Goal: Task Accomplishment & Management: Use online tool/utility

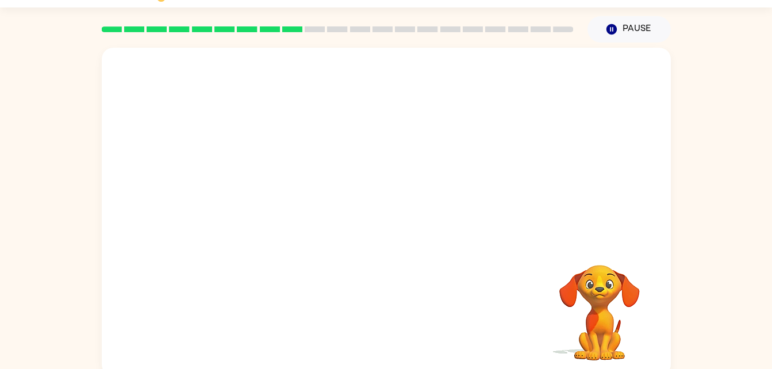
scroll to position [35, 0]
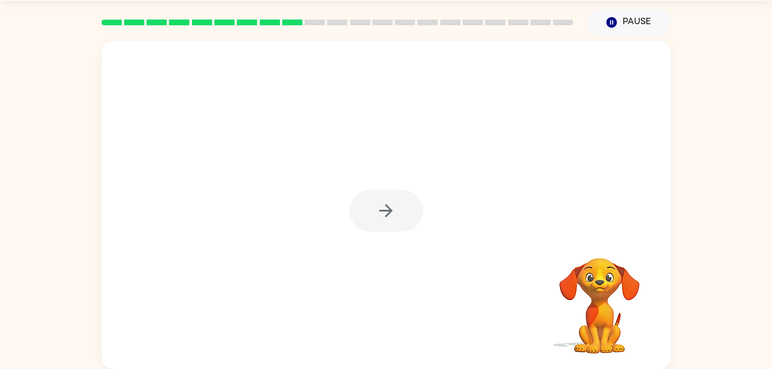
click at [390, 218] on div at bounding box center [386, 211] width 74 height 42
drag, startPoint x: 373, startPoint y: 224, endPoint x: 383, endPoint y: 206, distance: 20.6
click at [383, 206] on div at bounding box center [386, 211] width 74 height 42
drag, startPoint x: 386, startPoint y: 206, endPoint x: 374, endPoint y: 226, distance: 23.5
click at [374, 226] on button "button" at bounding box center [386, 211] width 74 height 42
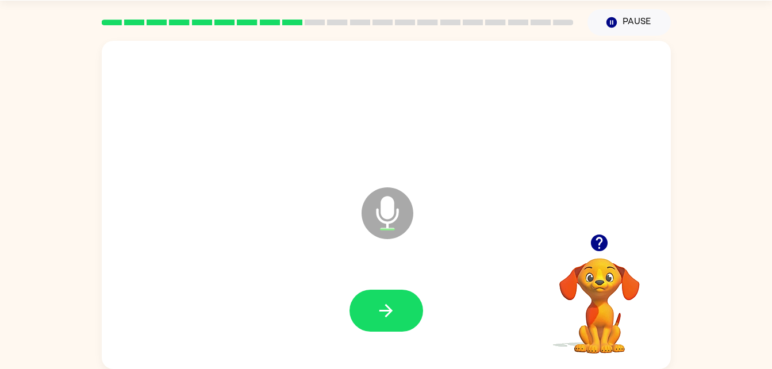
click at [15, 135] on div "Microphone The Microphone is here when it is your turn to talk Your browser mus…" at bounding box center [386, 202] width 772 height 333
click at [104, 70] on div "Microphone The Microphone is here when it is your turn to talk" at bounding box center [386, 205] width 569 height 328
click at [336, 317] on div at bounding box center [386, 311] width 546 height 94
click at [23, 157] on div "Microphone The Microphone is here when it is your turn to talk Your browser mus…" at bounding box center [386, 202] width 772 height 333
click at [27, 155] on div "Microphone The Microphone is here when it is your turn to talk Your browser mus…" at bounding box center [386, 202] width 772 height 333
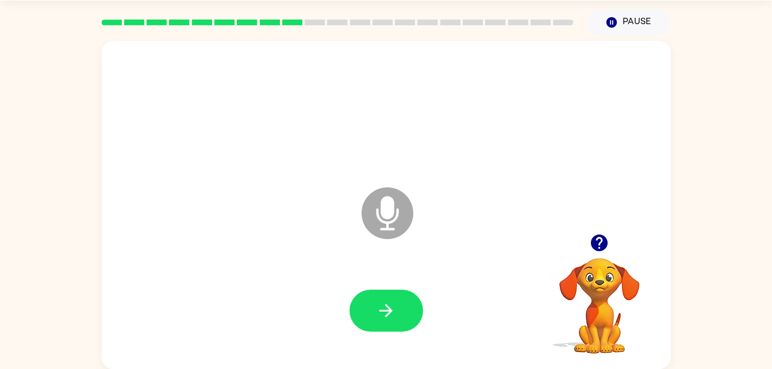
click at [25, 158] on div "Microphone The Microphone is here when it is your turn to talk Your browser mus…" at bounding box center [386, 202] width 772 height 333
click at [24, 157] on div "Microphone The Microphone is here when it is your turn to talk Your browser mus…" at bounding box center [386, 202] width 772 height 333
click at [35, 148] on div "Microphone The Microphone is here when it is your turn to talk Your browser mus…" at bounding box center [386, 202] width 772 height 333
click at [345, 296] on div at bounding box center [386, 311] width 546 height 94
click at [336, 295] on div at bounding box center [386, 311] width 546 height 94
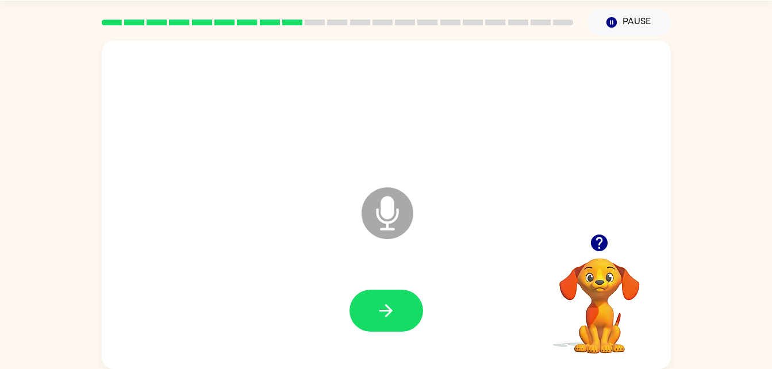
click at [335, 297] on div at bounding box center [386, 311] width 546 height 94
click at [345, 287] on div at bounding box center [386, 311] width 546 height 94
click at [356, 329] on div at bounding box center [386, 311] width 74 height 42
click at [360, 329] on button "button" at bounding box center [386, 311] width 74 height 42
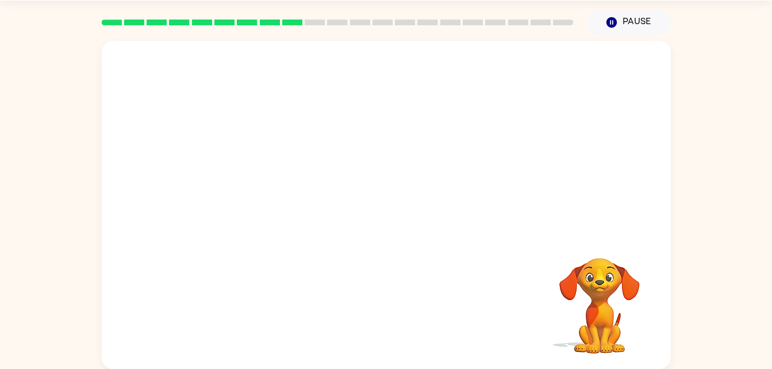
click at [357, 252] on div at bounding box center [386, 211] width 546 height 94
click at [369, 251] on div at bounding box center [386, 211] width 546 height 94
click at [368, 244] on div at bounding box center [386, 211] width 546 height 94
click at [102, 48] on div at bounding box center [386, 205] width 569 height 328
click at [136, 154] on div at bounding box center [386, 111] width 546 height 94
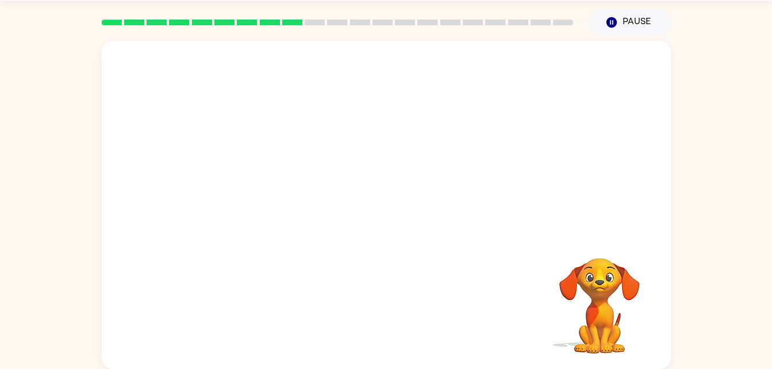
click at [158, 72] on div at bounding box center [386, 111] width 546 height 94
click at [157, 5] on div at bounding box center [338, 22] width 486 height 40
click at [150, 5] on div at bounding box center [338, 22] width 486 height 40
click at [148, 6] on div at bounding box center [338, 22] width 486 height 40
click at [147, 72] on div at bounding box center [386, 111] width 546 height 94
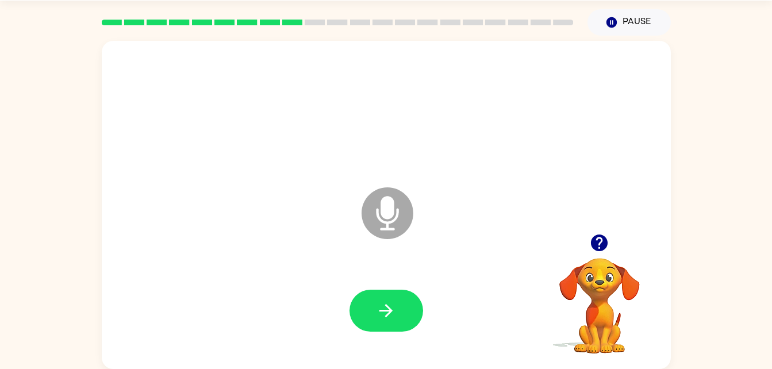
click at [36, 93] on div "Microphone The Microphone is here when it is your turn to talk Your browser mus…" at bounding box center [386, 202] width 772 height 333
click at [47, 93] on div "Microphone The Microphone is here when it is your turn to talk Your browser mus…" at bounding box center [386, 202] width 772 height 333
click at [56, 139] on div "Microphone The Microphone is here when it is your turn to talk Your browser mus…" at bounding box center [386, 202] width 772 height 333
click at [59, 144] on div "Microphone The Microphone is here when it is your turn to talk Your browser mus…" at bounding box center [386, 202] width 772 height 333
click at [60, 105] on div "Microphone The Microphone is here when it is your turn to talk Your browser mus…" at bounding box center [386, 202] width 772 height 333
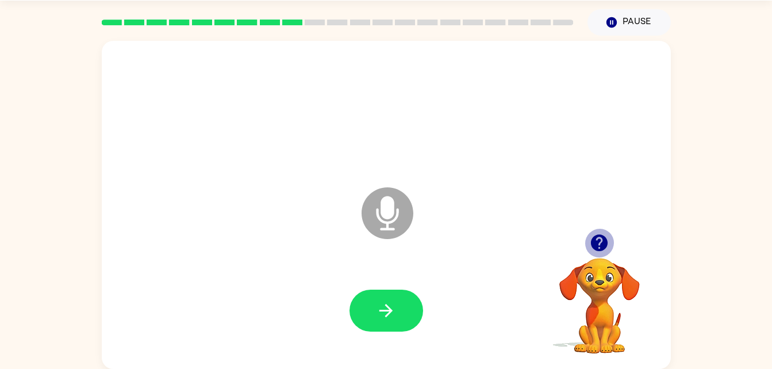
click at [602, 244] on icon "button" at bounding box center [599, 242] width 17 height 17
drag, startPoint x: 395, startPoint y: 220, endPoint x: 396, endPoint y: 230, distance: 9.8
click at [396, 230] on icon at bounding box center [387, 213] width 52 height 52
click at [379, 203] on icon at bounding box center [387, 213] width 52 height 52
click at [388, 217] on icon "Microphone The Microphone is here when it is your turn to talk" at bounding box center [445, 227] width 172 height 86
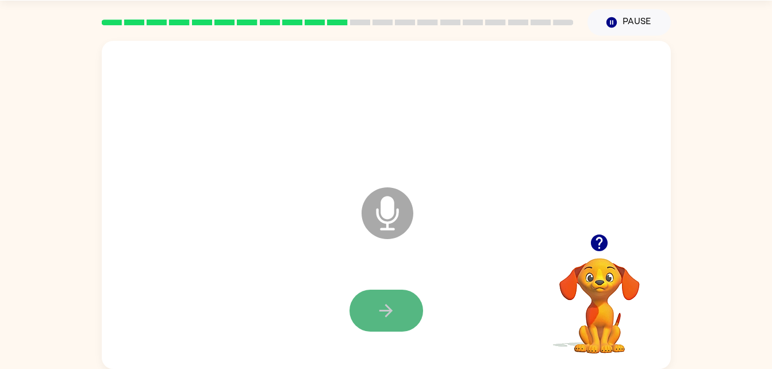
click at [384, 327] on button "button" at bounding box center [386, 311] width 74 height 42
click at [378, 211] on icon "Microphone The Microphone is here when it is your turn to talk" at bounding box center [445, 227] width 172 height 86
click at [374, 213] on icon at bounding box center [387, 213] width 52 height 52
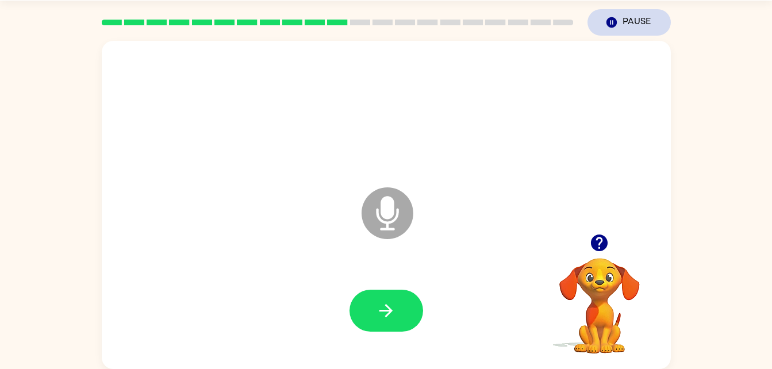
click at [623, 25] on button "Pause Pause" at bounding box center [628, 22] width 83 height 26
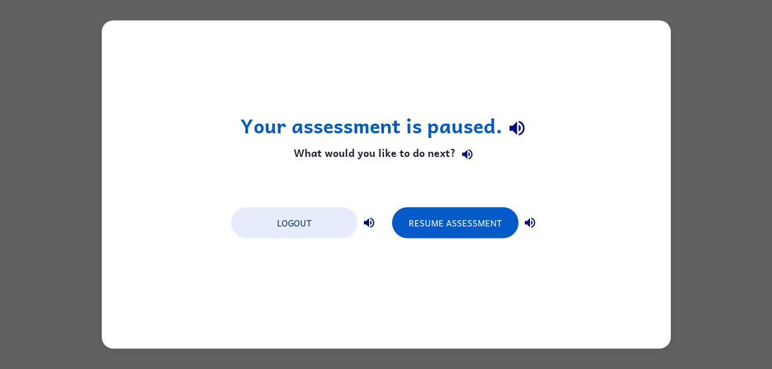
scroll to position [0, 0]
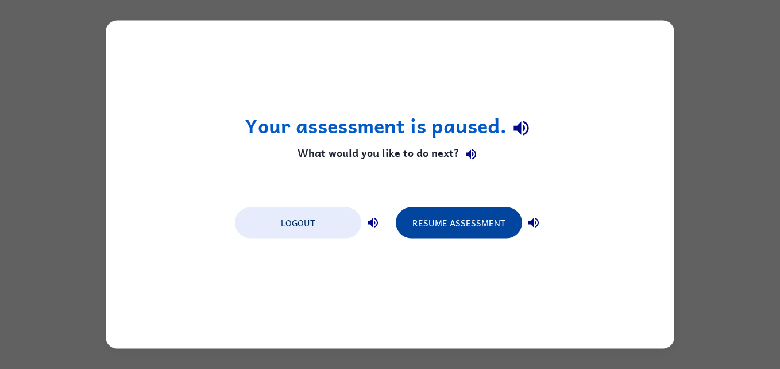
click at [490, 214] on button "Resume Assessment" at bounding box center [459, 222] width 126 height 31
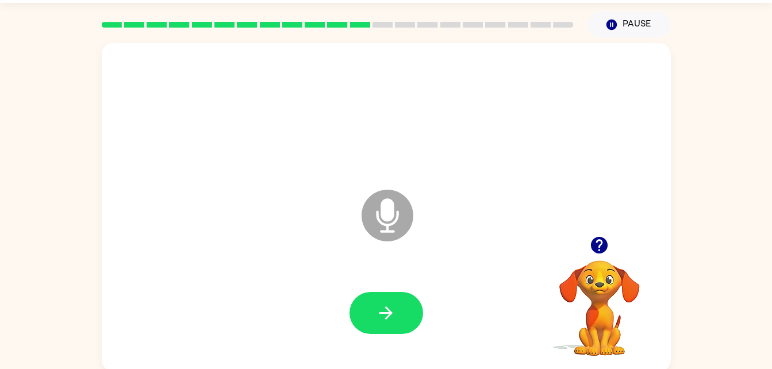
scroll to position [35, 0]
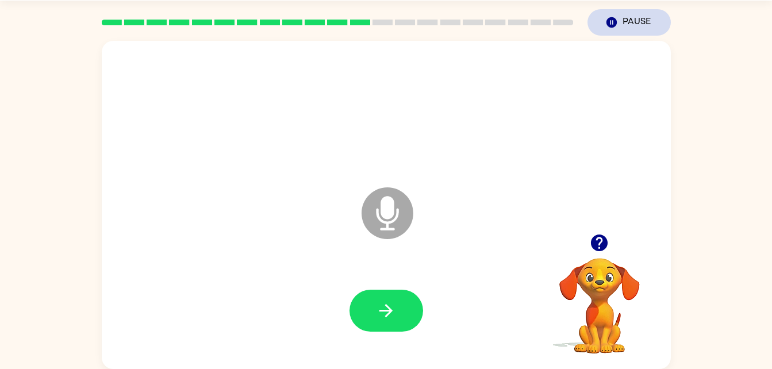
click at [626, 20] on button "Pause Pause" at bounding box center [628, 22] width 83 height 26
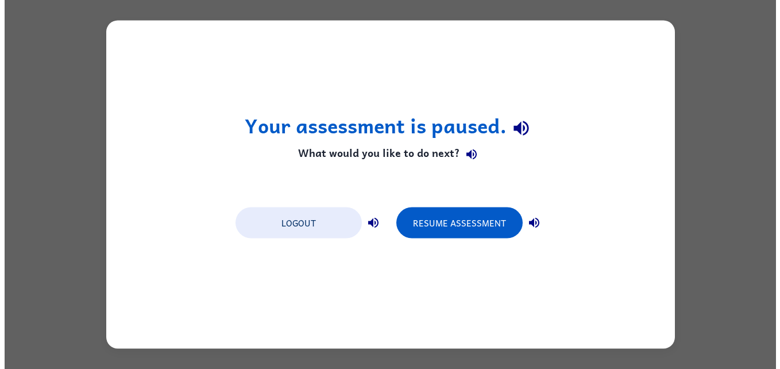
scroll to position [0, 0]
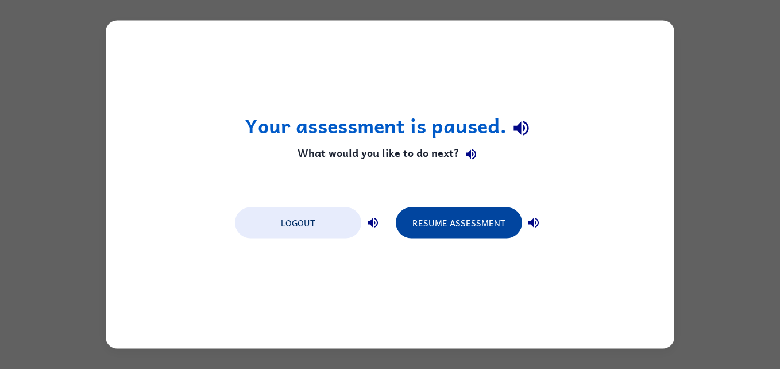
click at [451, 212] on button "Resume Assessment" at bounding box center [459, 222] width 126 height 31
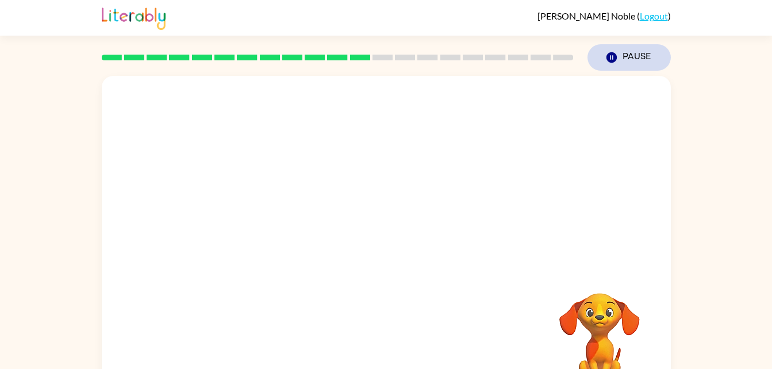
click at [630, 61] on button "Pause Pause" at bounding box center [628, 57] width 83 height 26
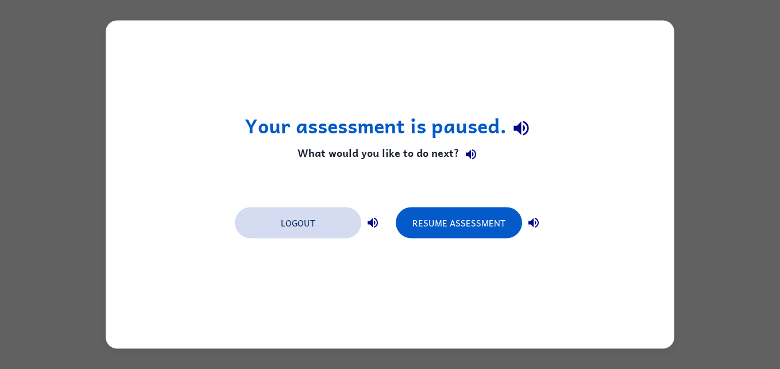
click at [291, 229] on button "Logout" at bounding box center [298, 222] width 126 height 31
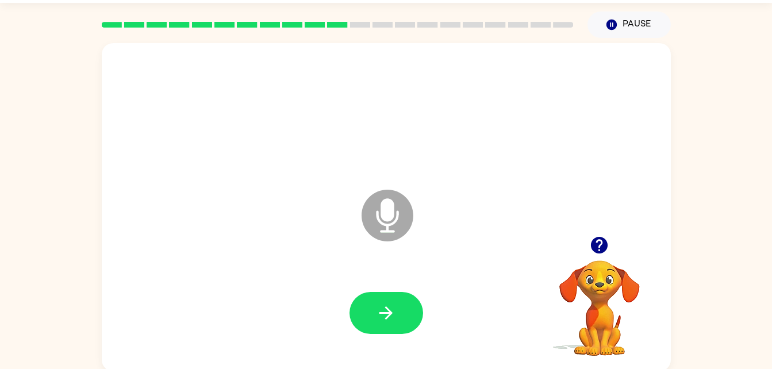
scroll to position [35, 0]
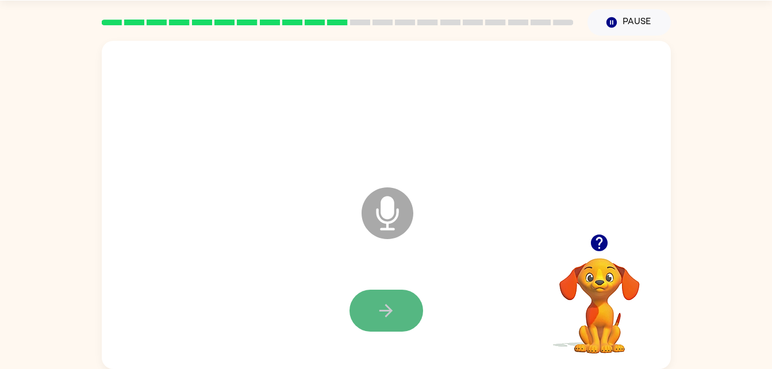
click at [367, 330] on button "button" at bounding box center [386, 311] width 74 height 42
click at [391, 318] on icon "button" at bounding box center [386, 311] width 20 height 20
drag, startPoint x: 391, startPoint y: 318, endPoint x: 316, endPoint y: 299, distance: 77.8
click at [316, 299] on div at bounding box center [386, 311] width 546 height 94
click at [415, 299] on button "button" at bounding box center [386, 311] width 74 height 42
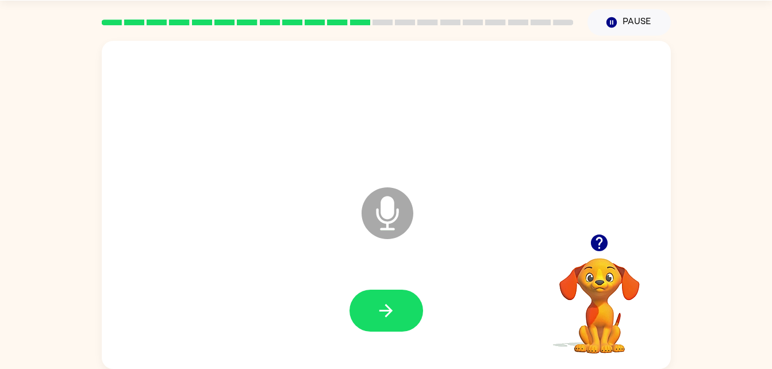
drag, startPoint x: 415, startPoint y: 299, endPoint x: 375, endPoint y: 312, distance: 41.8
click at [375, 312] on button "button" at bounding box center [386, 311] width 74 height 42
click at [598, 252] on icon "button" at bounding box center [599, 243] width 20 height 20
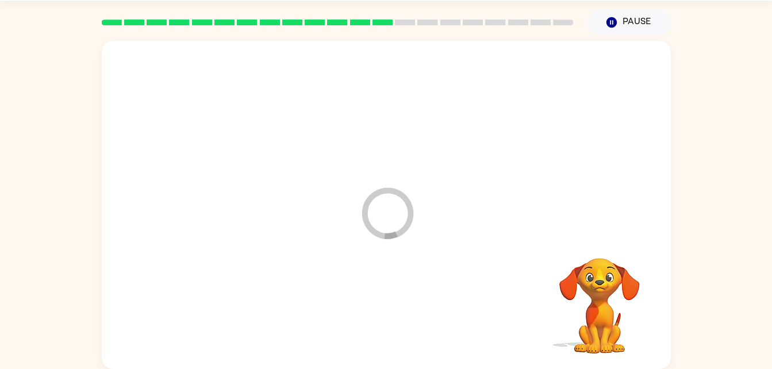
click at [387, 325] on div at bounding box center [386, 311] width 546 height 94
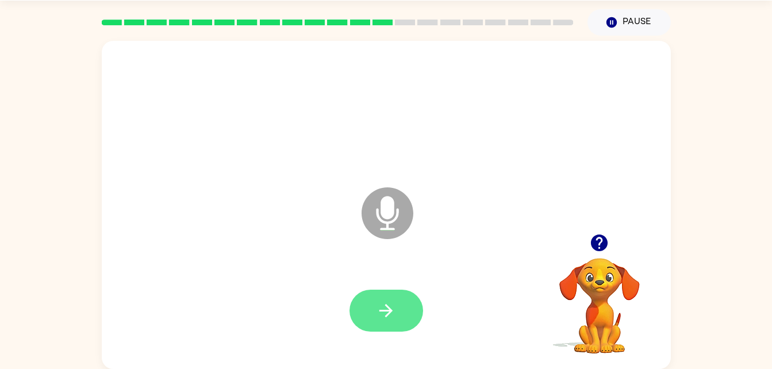
click at [387, 324] on button "button" at bounding box center [386, 311] width 74 height 42
click at [384, 308] on icon "button" at bounding box center [386, 311] width 20 height 20
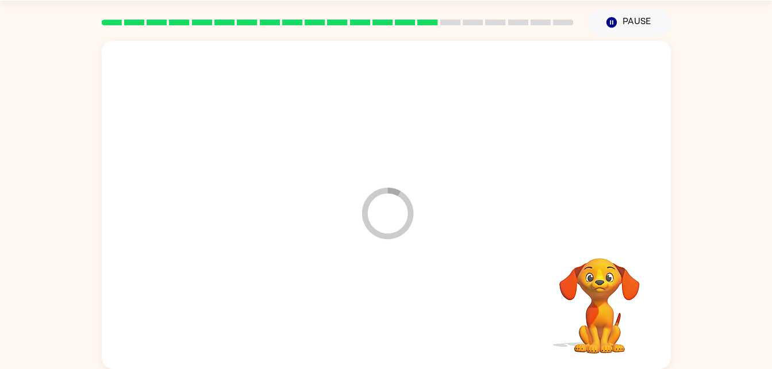
click at [384, 308] on div at bounding box center [386, 311] width 546 height 94
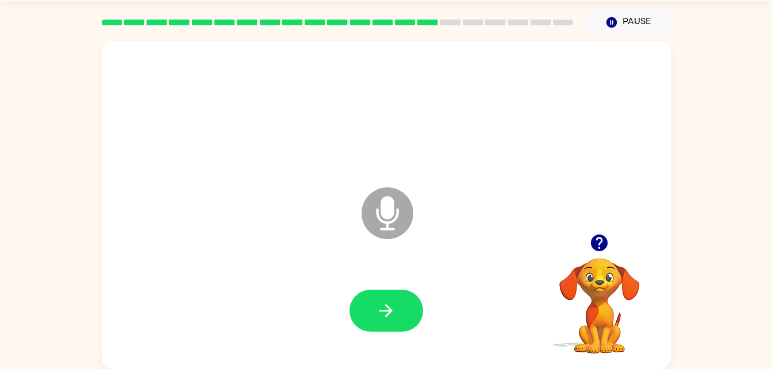
drag, startPoint x: 384, startPoint y: 308, endPoint x: 302, endPoint y: 292, distance: 84.2
click at [302, 292] on div at bounding box center [386, 311] width 546 height 94
click at [378, 320] on icon "button" at bounding box center [386, 311] width 20 height 20
drag, startPoint x: 378, startPoint y: 320, endPoint x: 341, endPoint y: 319, distance: 36.8
click at [341, 319] on div at bounding box center [386, 311] width 546 height 94
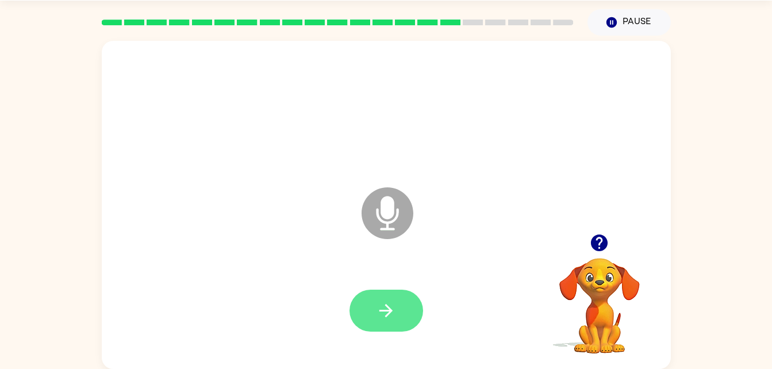
click at [394, 329] on button "button" at bounding box center [386, 311] width 74 height 42
click at [394, 318] on icon "button" at bounding box center [386, 311] width 20 height 20
drag, startPoint x: 394, startPoint y: 318, endPoint x: 379, endPoint y: 318, distance: 15.0
click at [379, 318] on icon "button" at bounding box center [386, 311] width 20 height 20
click at [384, 292] on button "button" at bounding box center [386, 311] width 74 height 42
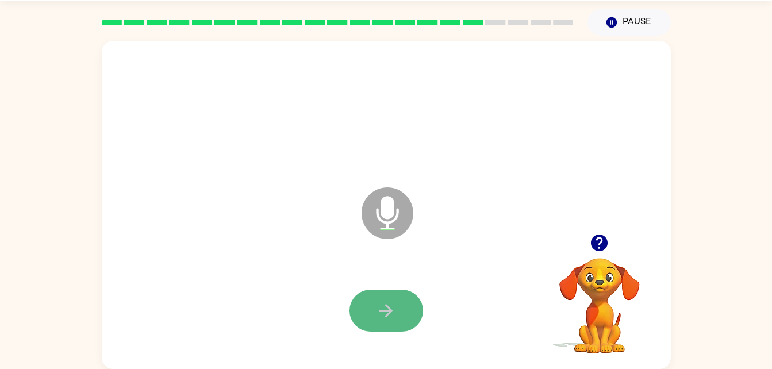
click at [387, 310] on icon "button" at bounding box center [385, 310] width 13 height 13
click at [385, 309] on icon "button" at bounding box center [386, 311] width 20 height 20
click at [384, 307] on icon "button" at bounding box center [386, 311] width 20 height 20
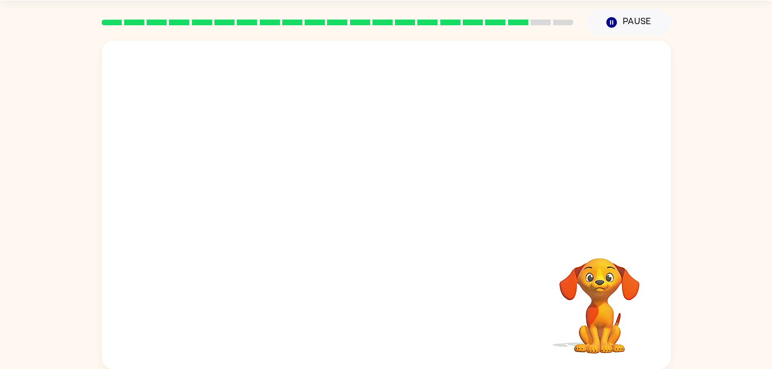
click at [384, 307] on div at bounding box center [386, 311] width 546 height 94
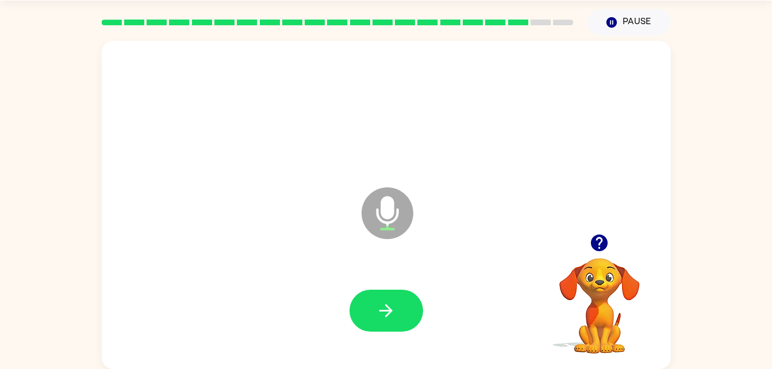
click at [384, 307] on icon "button" at bounding box center [386, 311] width 20 height 20
click at [385, 307] on icon "button" at bounding box center [386, 311] width 20 height 20
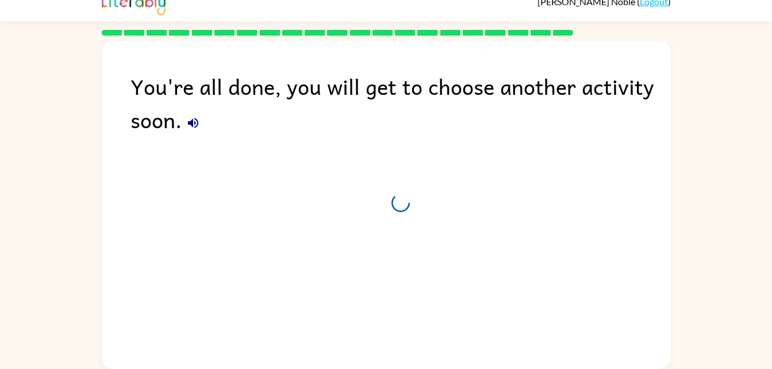
scroll to position [14, 0]
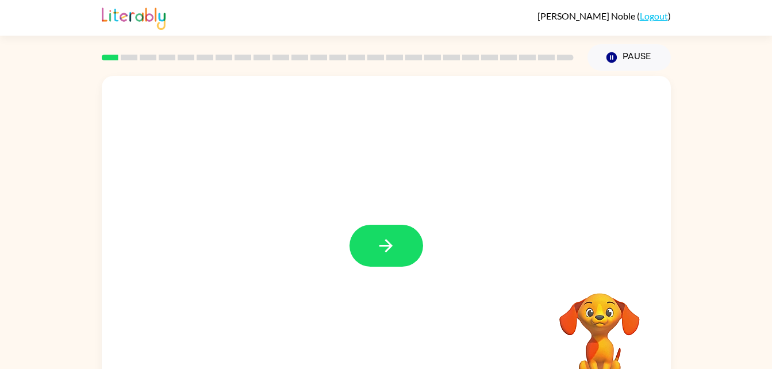
click at [379, 306] on div at bounding box center [386, 240] width 569 height 328
click at [373, 285] on div at bounding box center [386, 240] width 569 height 328
click at [378, 251] on icon "button" at bounding box center [386, 246] width 20 height 20
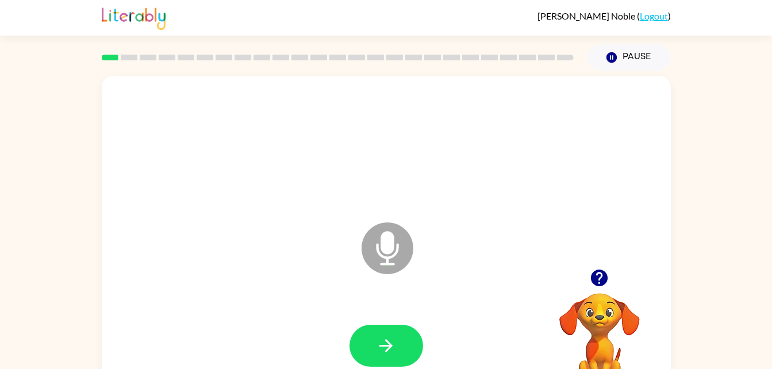
drag, startPoint x: 400, startPoint y: 366, endPoint x: 392, endPoint y: 346, distance: 21.7
click at [392, 346] on icon "button" at bounding box center [385, 345] width 13 height 13
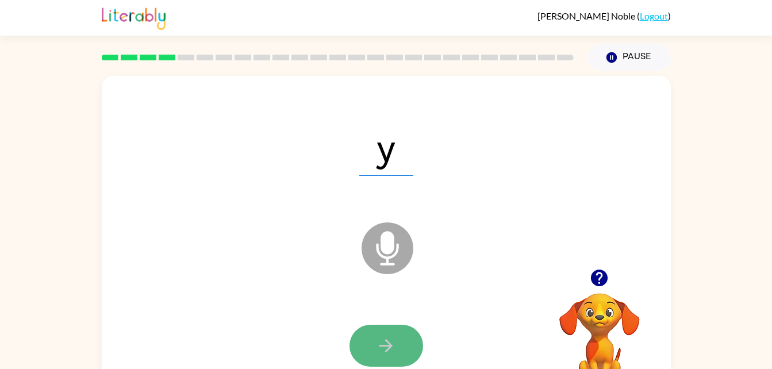
click at [392, 351] on icon "button" at bounding box center [386, 346] width 20 height 20
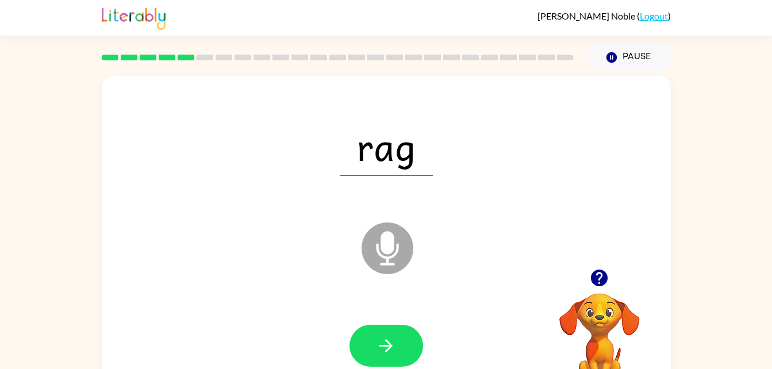
drag, startPoint x: 392, startPoint y: 351, endPoint x: 319, endPoint y: 346, distance: 73.1
click at [319, 346] on div at bounding box center [386, 346] width 546 height 94
click at [368, 353] on button "button" at bounding box center [386, 346] width 74 height 42
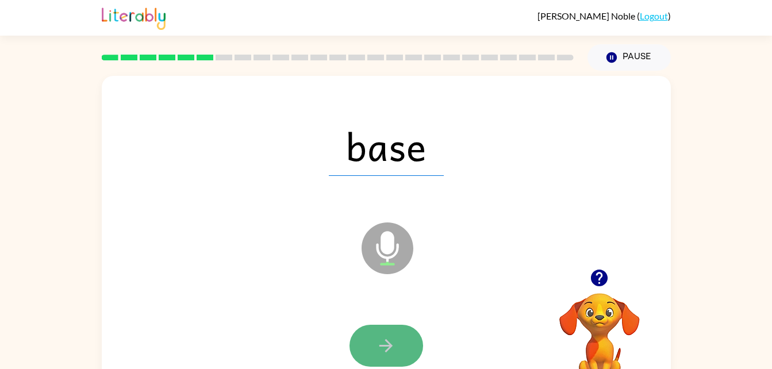
click at [379, 349] on icon "button" at bounding box center [386, 346] width 20 height 20
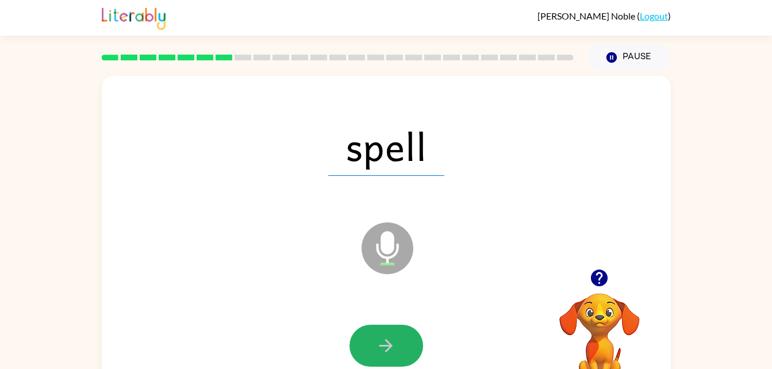
click at [379, 349] on icon "button" at bounding box center [386, 346] width 20 height 20
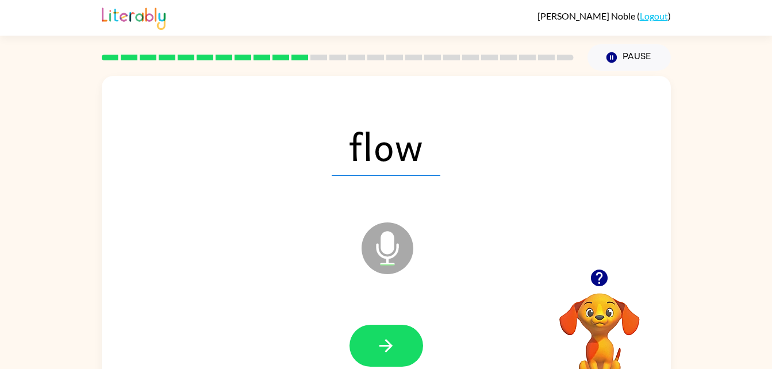
drag, startPoint x: 379, startPoint y: 349, endPoint x: 313, endPoint y: 323, distance: 71.2
click at [313, 323] on div at bounding box center [386, 346] width 546 height 94
click at [370, 353] on button "button" at bounding box center [386, 346] width 74 height 42
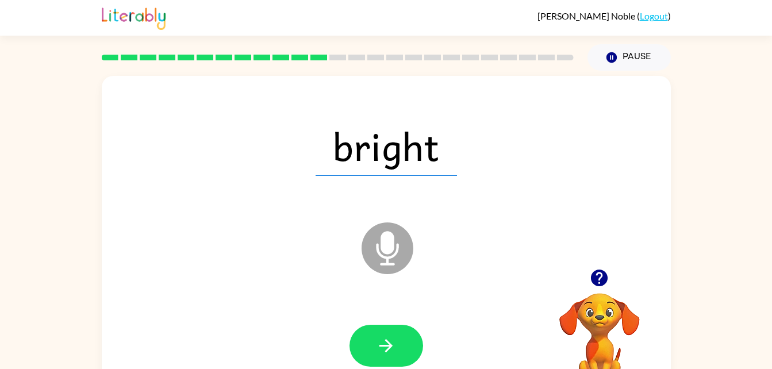
drag, startPoint x: 370, startPoint y: 353, endPoint x: 322, endPoint y: 318, distance: 60.0
click at [322, 318] on div at bounding box center [386, 346] width 546 height 94
click at [372, 349] on button "button" at bounding box center [386, 346] width 74 height 42
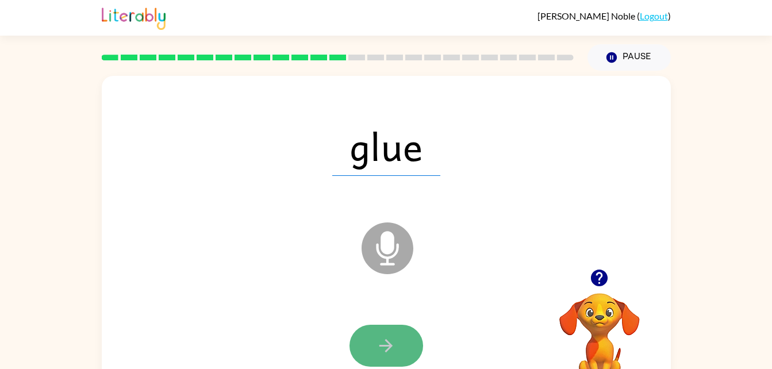
drag, startPoint x: 372, startPoint y: 349, endPoint x: 351, endPoint y: 337, distance: 24.4
click at [351, 337] on button "button" at bounding box center [386, 346] width 74 height 42
click at [360, 341] on div at bounding box center [386, 346] width 74 height 42
click at [360, 341] on button "button" at bounding box center [386, 346] width 74 height 42
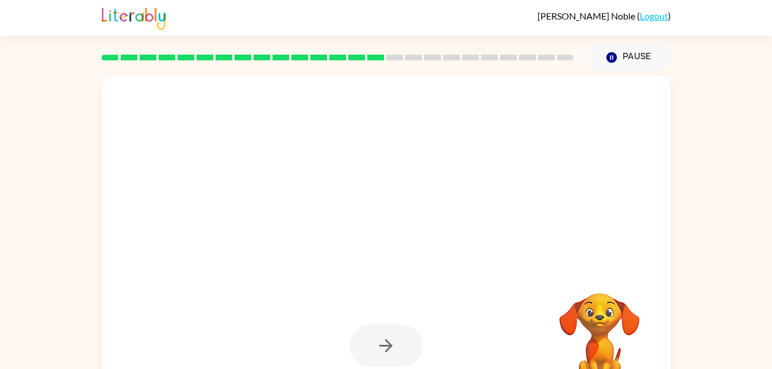
drag, startPoint x: 360, startPoint y: 341, endPoint x: 304, endPoint y: 339, distance: 55.8
click at [304, 339] on div at bounding box center [386, 346] width 546 height 94
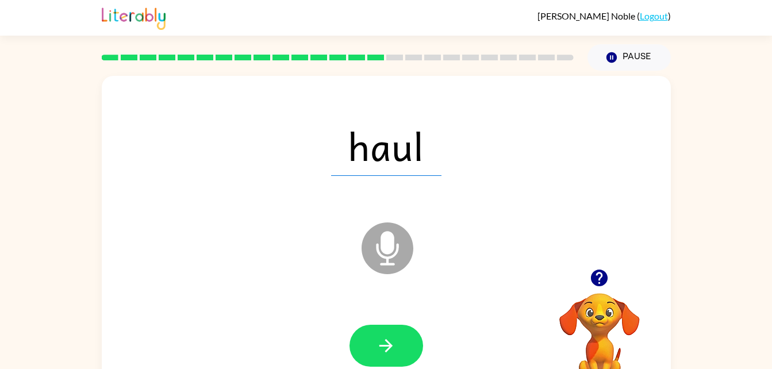
drag, startPoint x: 394, startPoint y: 328, endPoint x: 389, endPoint y: 360, distance: 32.0
click at [389, 360] on button "button" at bounding box center [386, 346] width 74 height 42
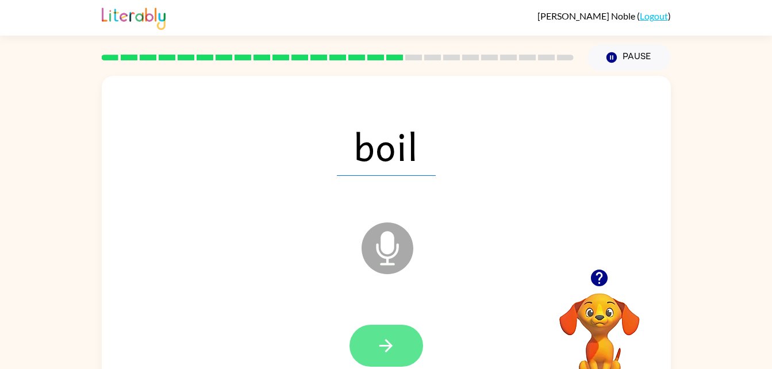
click at [396, 337] on button "button" at bounding box center [386, 346] width 74 height 42
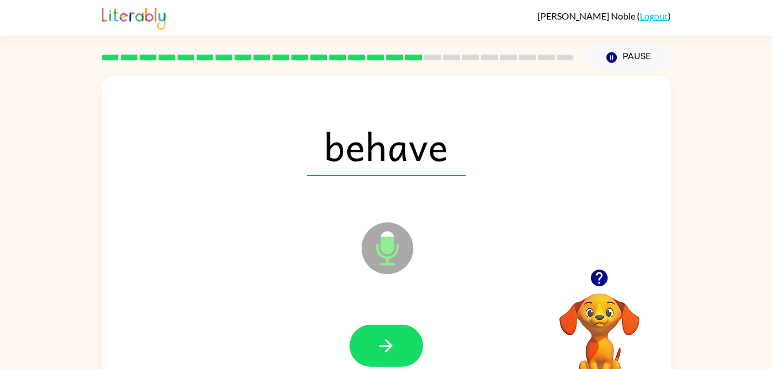
click at [396, 337] on button "button" at bounding box center [386, 346] width 74 height 42
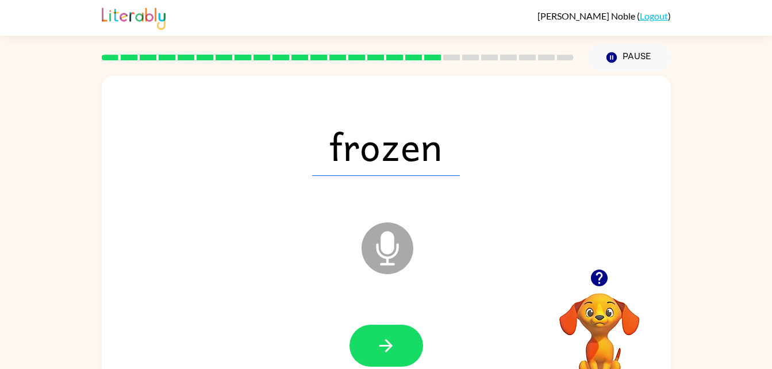
drag, startPoint x: 396, startPoint y: 337, endPoint x: 353, endPoint y: 323, distance: 45.2
click at [353, 323] on div at bounding box center [386, 346] width 546 height 94
click at [400, 336] on button "button" at bounding box center [386, 346] width 74 height 42
drag, startPoint x: 400, startPoint y: 336, endPoint x: 357, endPoint y: 325, distance: 44.0
click at [357, 325] on div at bounding box center [386, 346] width 74 height 42
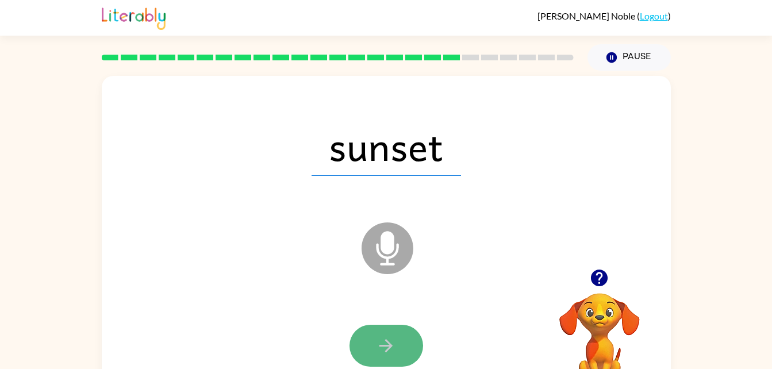
click at [361, 330] on button "button" at bounding box center [386, 346] width 74 height 42
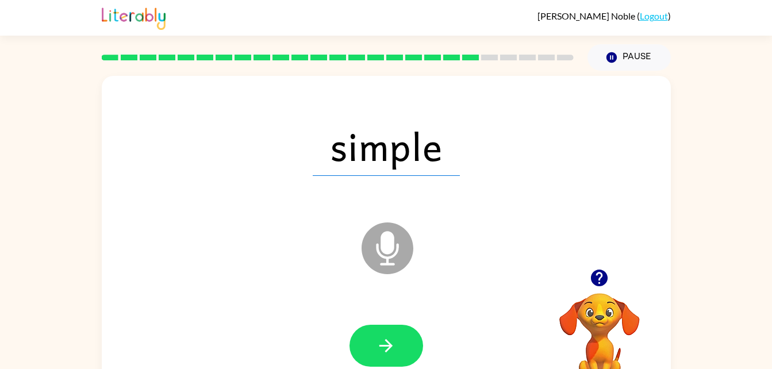
drag, startPoint x: 361, startPoint y: 330, endPoint x: 290, endPoint y: 328, distance: 71.9
click at [290, 328] on div at bounding box center [386, 346] width 546 height 94
click at [359, 349] on button "button" at bounding box center [386, 346] width 74 height 42
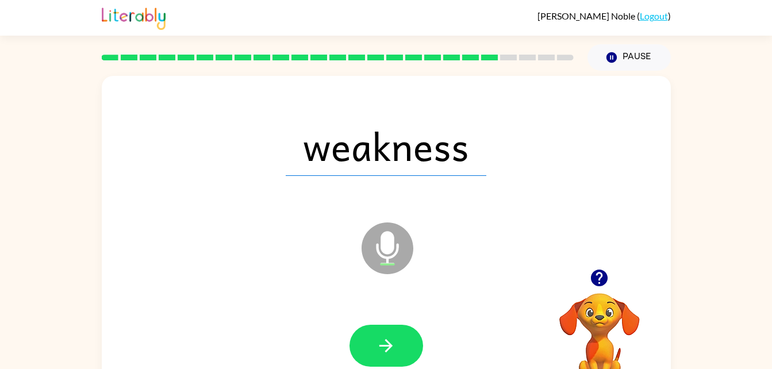
drag, startPoint x: 359, startPoint y: 349, endPoint x: 349, endPoint y: 322, distance: 28.7
click at [349, 322] on div at bounding box center [386, 346] width 546 height 94
click at [384, 344] on icon "button" at bounding box center [386, 346] width 20 height 20
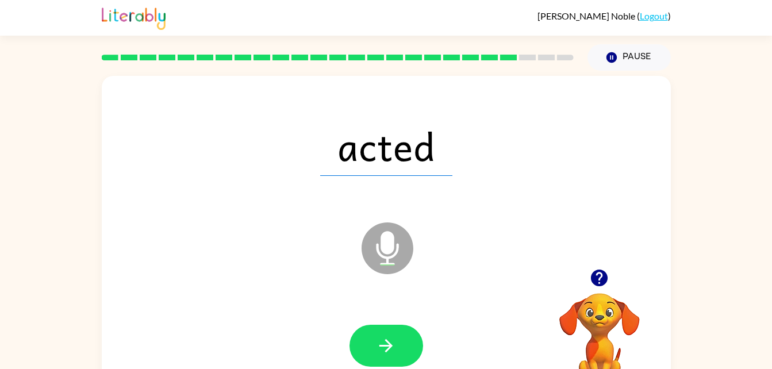
drag, startPoint x: 384, startPoint y: 344, endPoint x: 327, endPoint y: 329, distance: 58.7
click at [327, 329] on div at bounding box center [386, 346] width 546 height 94
click at [383, 341] on icon "button" at bounding box center [386, 346] width 20 height 20
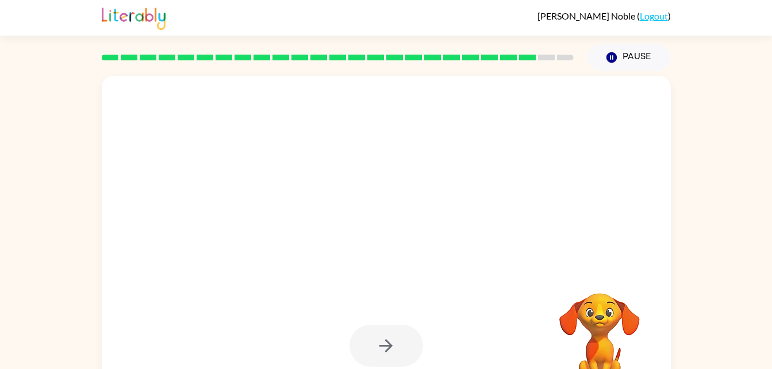
click at [383, 341] on div at bounding box center [386, 346] width 74 height 42
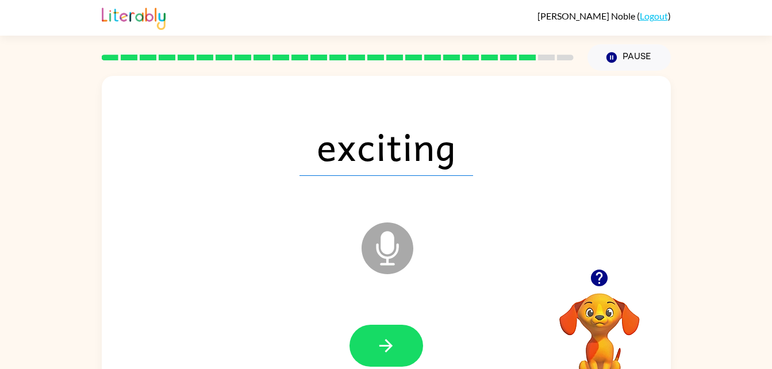
drag, startPoint x: 383, startPoint y: 341, endPoint x: 318, endPoint y: 340, distance: 64.4
click at [318, 340] on div at bounding box center [386, 346] width 546 height 94
click at [378, 356] on button "button" at bounding box center [386, 346] width 74 height 42
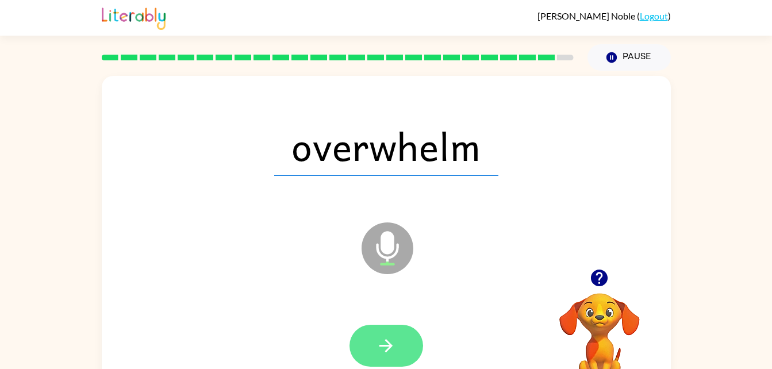
click at [402, 338] on button "button" at bounding box center [386, 346] width 74 height 42
